Goal: Communication & Community: Answer question/provide support

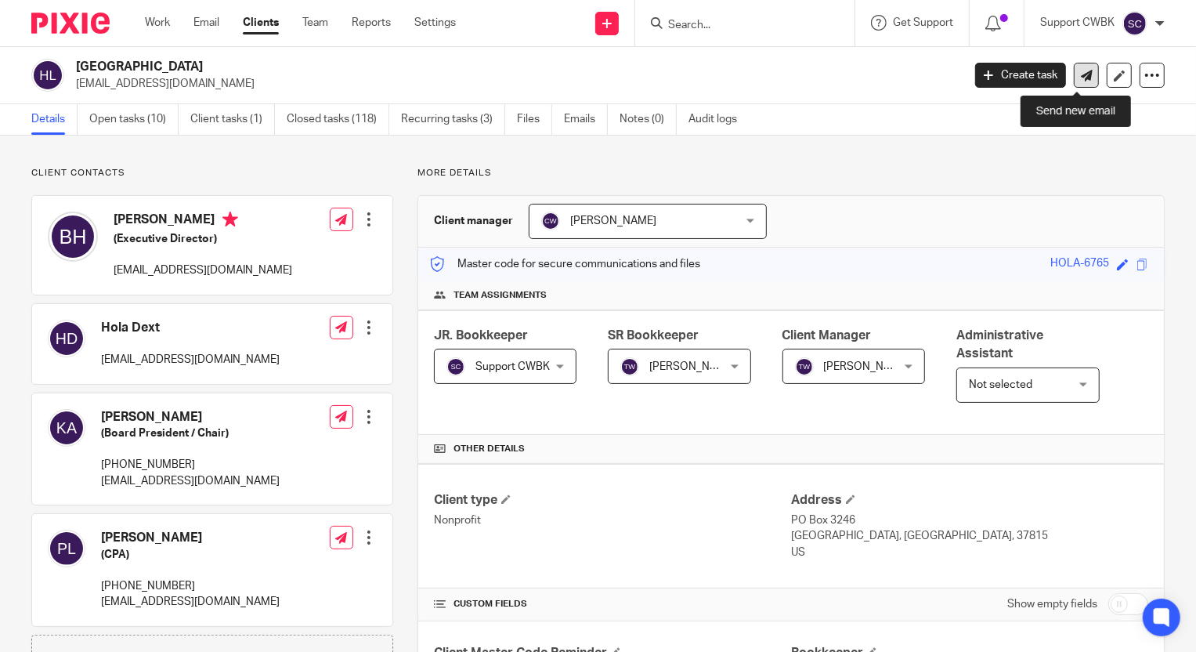
click at [1081, 74] on icon at bounding box center [1087, 76] width 12 height 12
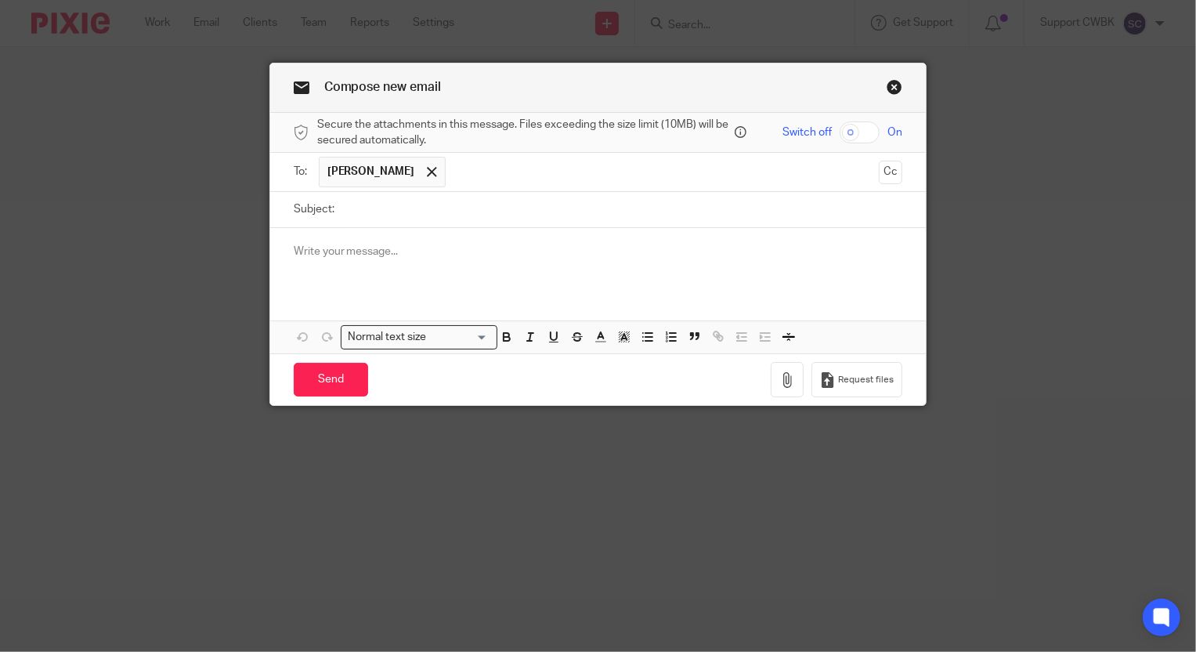
click at [378, 204] on input "Subject:" at bounding box center [622, 209] width 561 height 35
type input "Howmet Project Update"
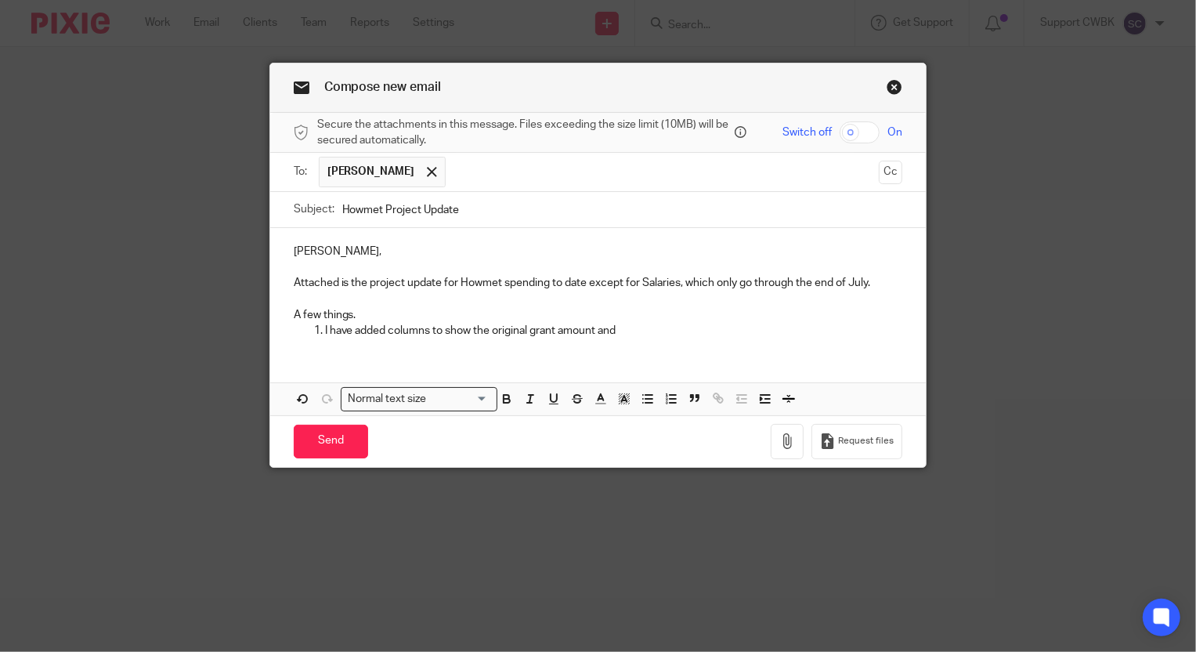
click at [605, 284] on p "Attached is the project update for Howmet spending to date except for Salaries,…" at bounding box center [599, 283] width 610 height 16
click at [648, 282] on p "Attached is the project update for Howmet spending to date, except for Salaries…" at bounding box center [599, 283] width 610 height 16
click at [630, 329] on p "I have added columns to show the original grant amount and" at bounding box center [614, 331] width 578 height 16
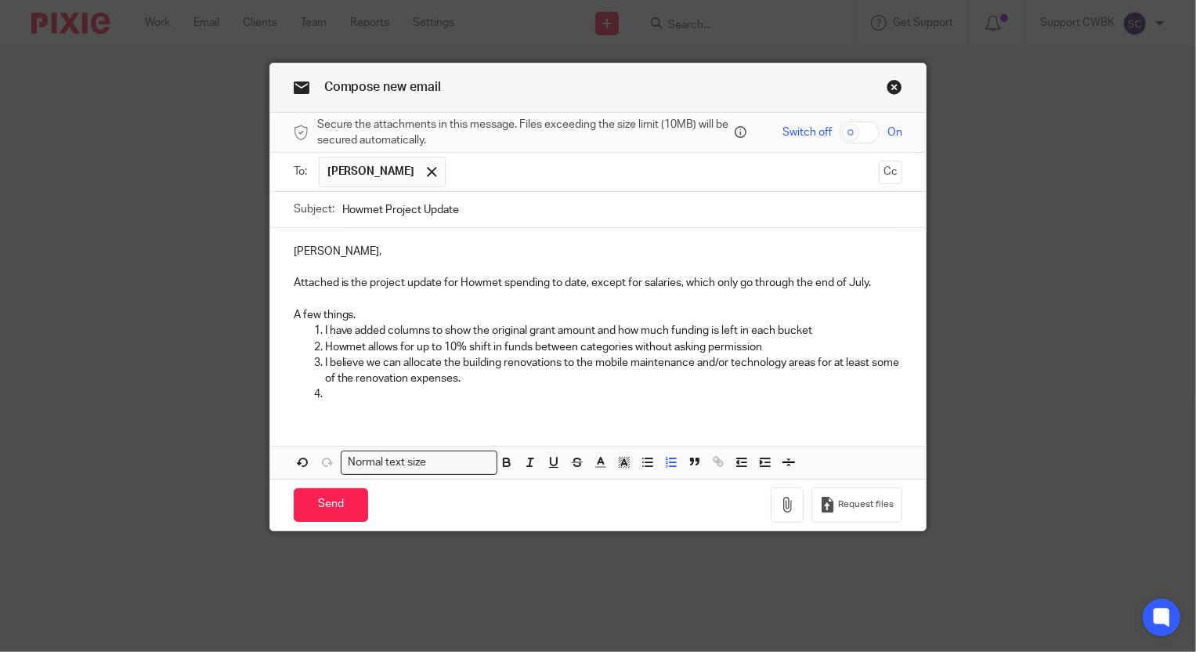
click at [330, 394] on p at bounding box center [614, 394] width 578 height 16
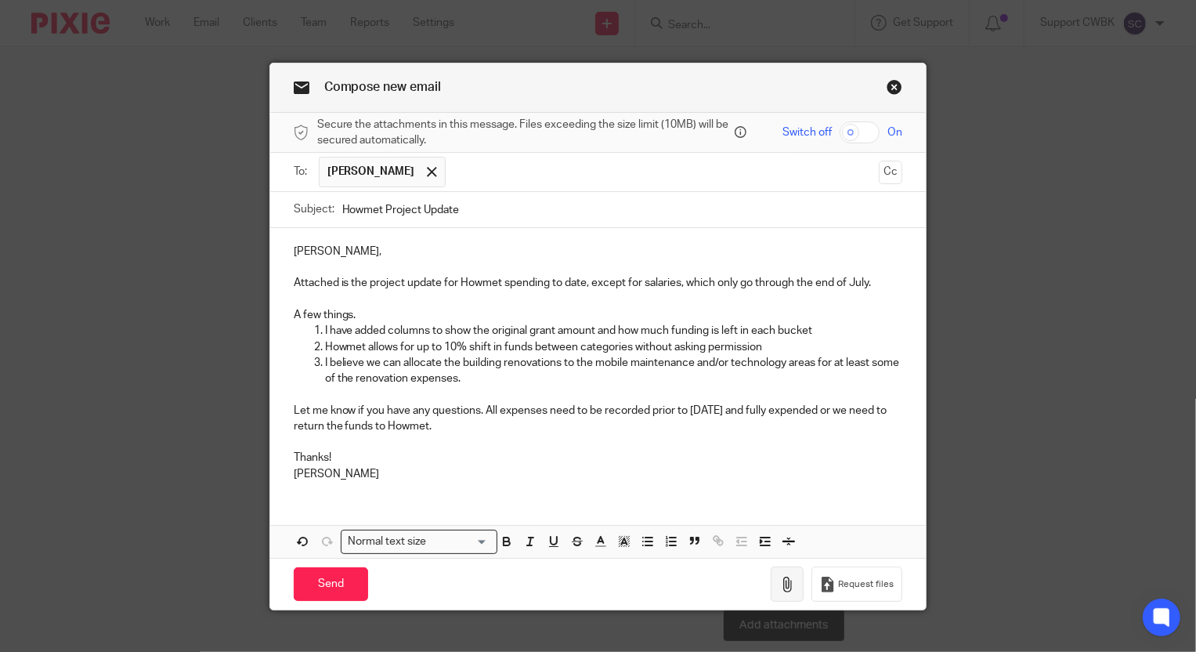
click at [782, 582] on icon "button" at bounding box center [788, 585] width 16 height 16
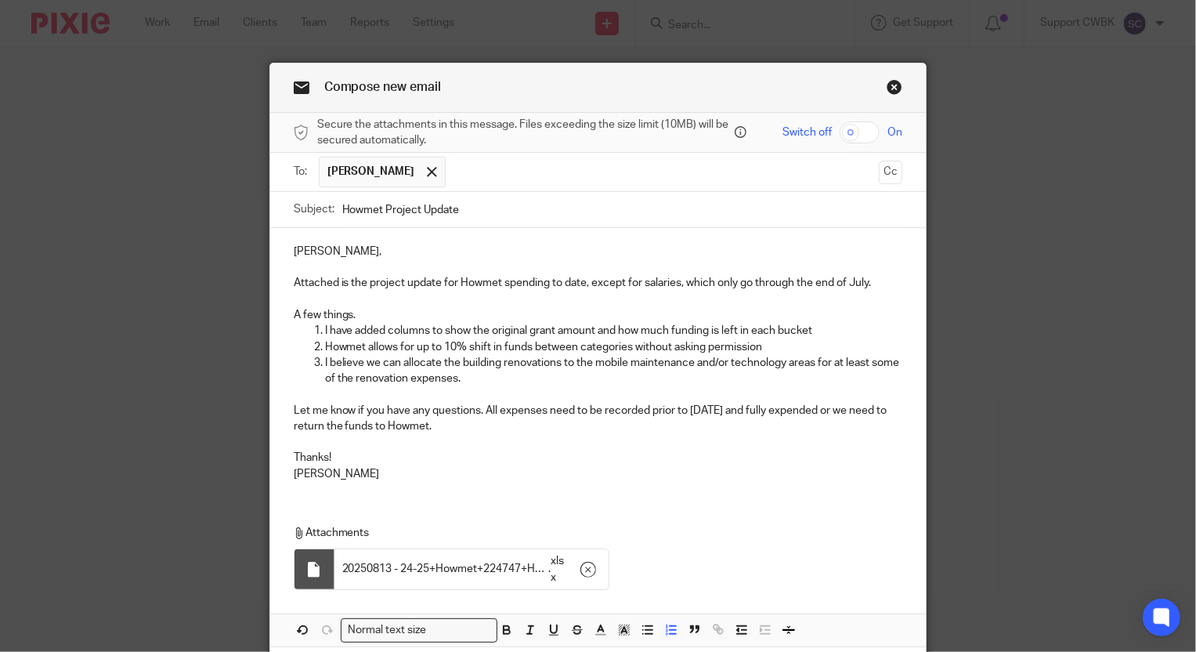
click at [814, 331] on p "I have added columns to show the original grant amount and how much funding is …" at bounding box center [614, 331] width 578 height 16
drag, startPoint x: 762, startPoint y: 346, endPoint x: 782, endPoint y: 344, distance: 19.6
click at [763, 346] on p "Howmet allows for up to 10% shift in funds between categories without asking pe…" at bounding box center [614, 347] width 578 height 16
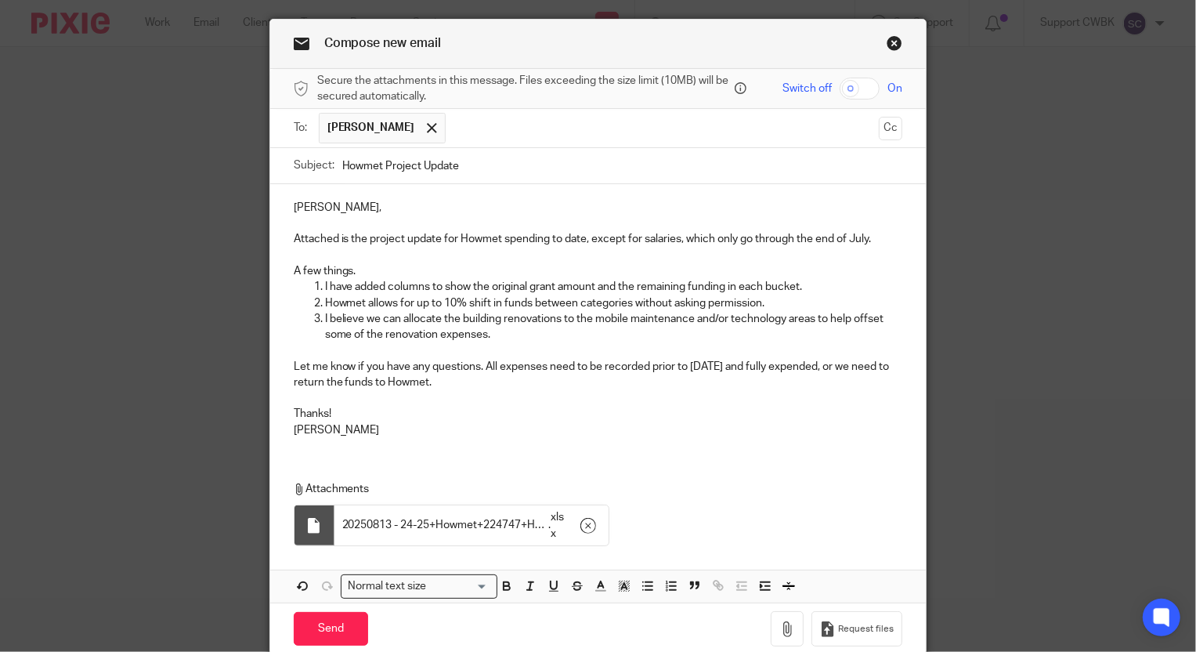
scroll to position [110, 0]
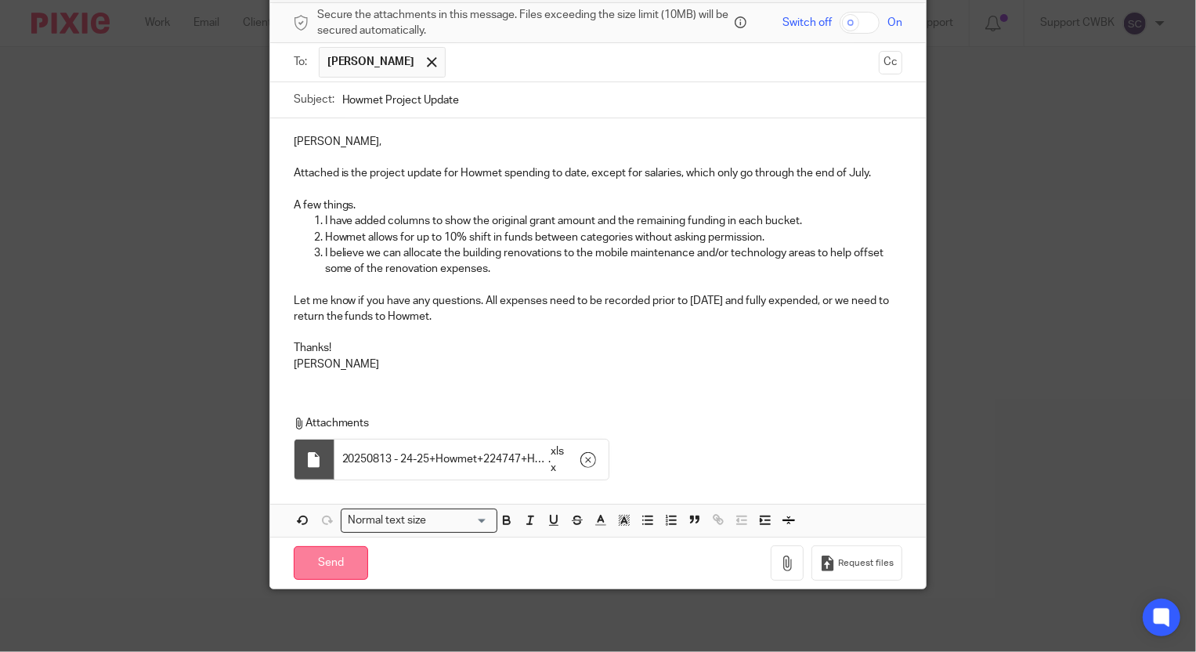
click at [328, 562] on input "Send" at bounding box center [331, 563] width 74 height 34
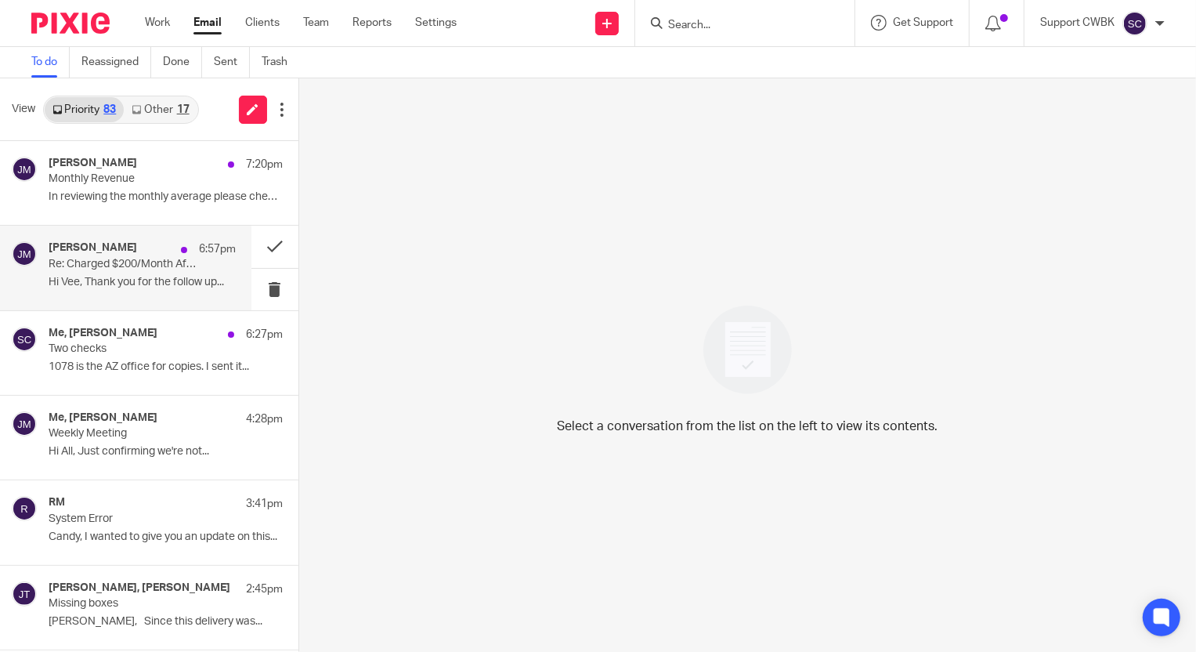
click at [78, 254] on h4 "[PERSON_NAME]" at bounding box center [93, 247] width 89 height 13
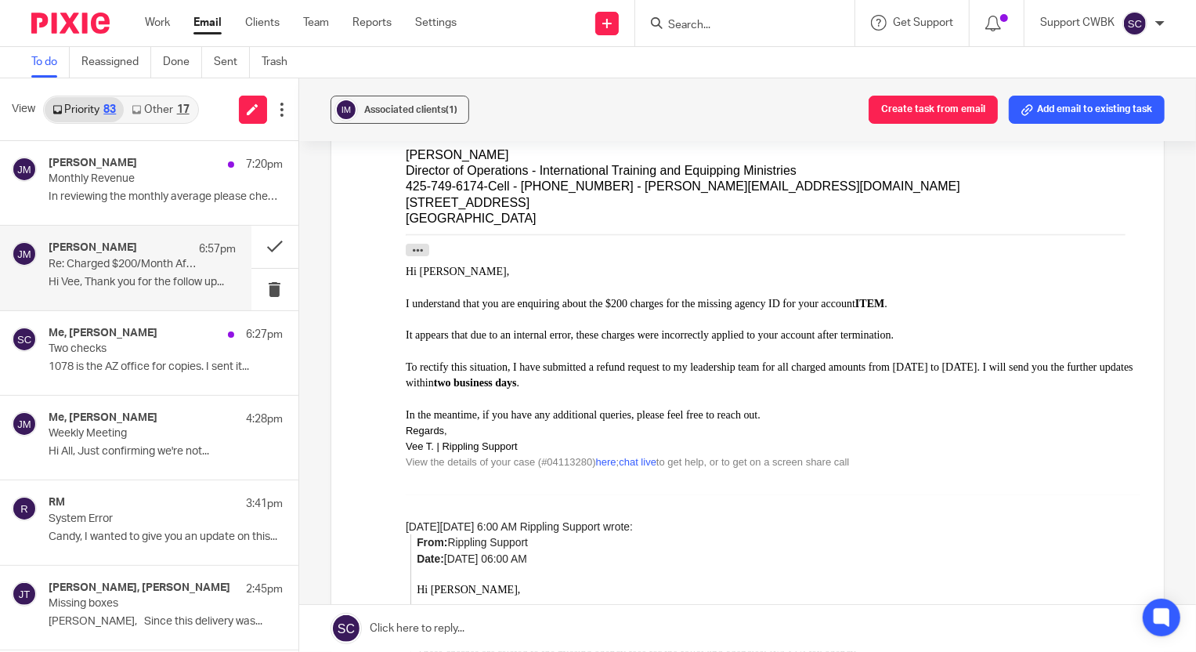
scroll to position [284, 0]
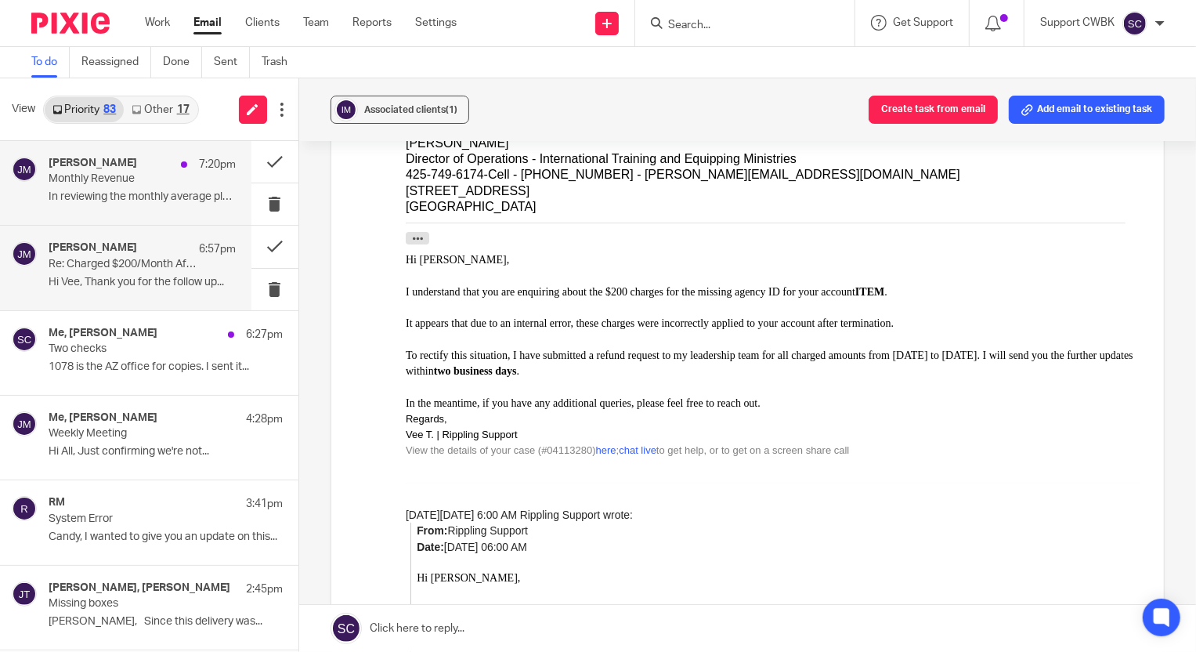
click at [67, 192] on p "In reviewing the monthly average please check..." at bounding box center [142, 196] width 187 height 13
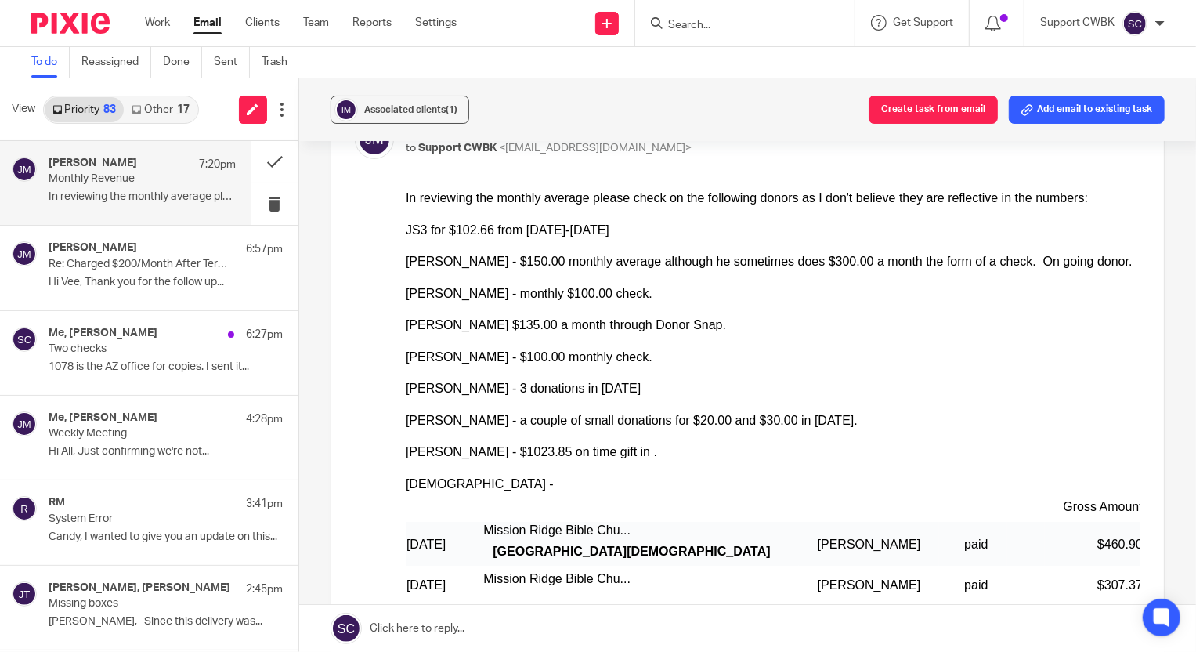
scroll to position [71, 0]
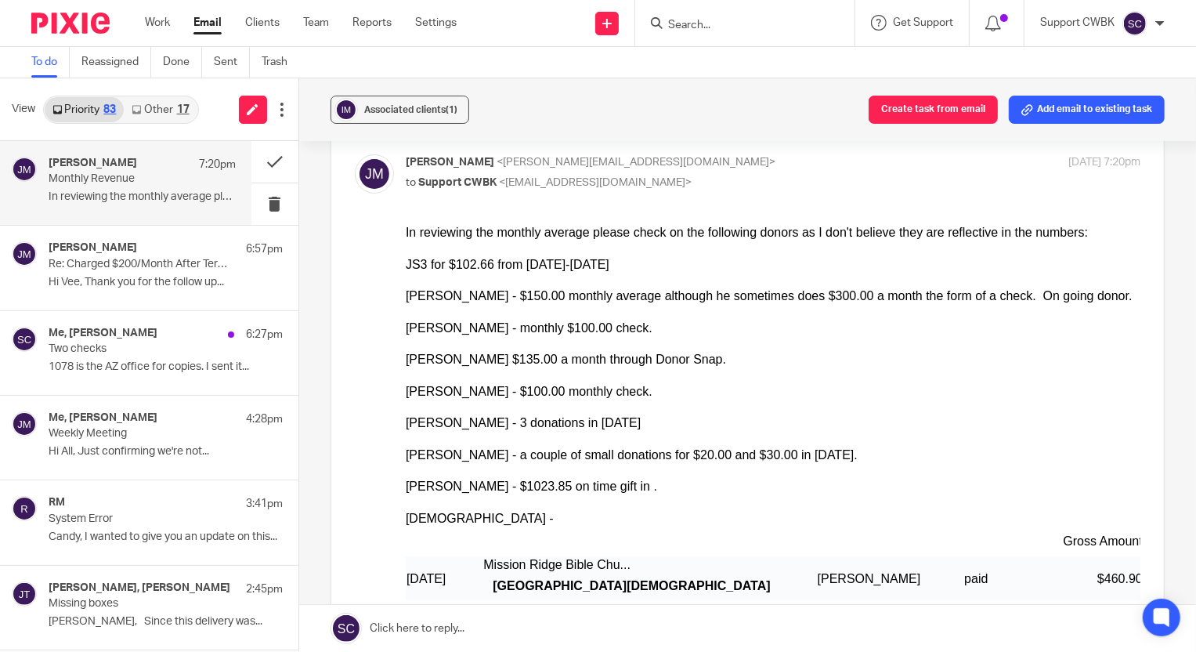
click at [146, 110] on link "Other 17" at bounding box center [160, 109] width 73 height 25
